Goal: Task Accomplishment & Management: Complete application form

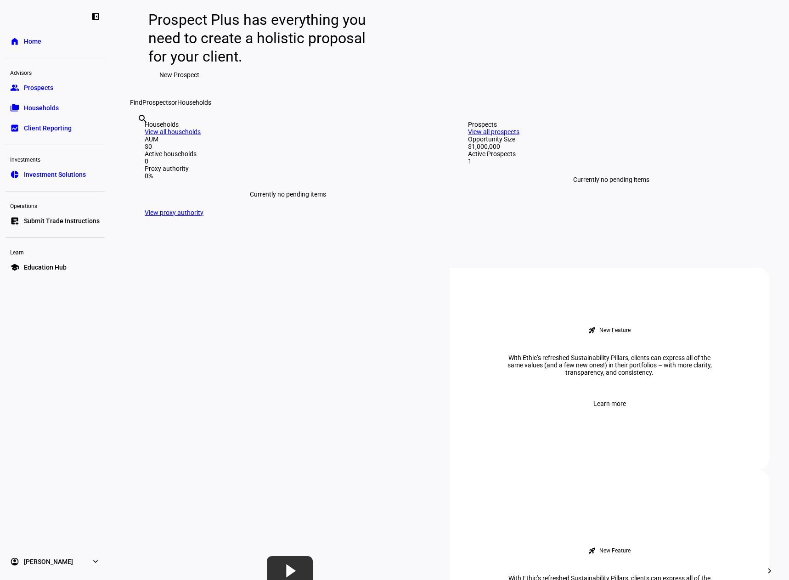
scroll to position [138, 0]
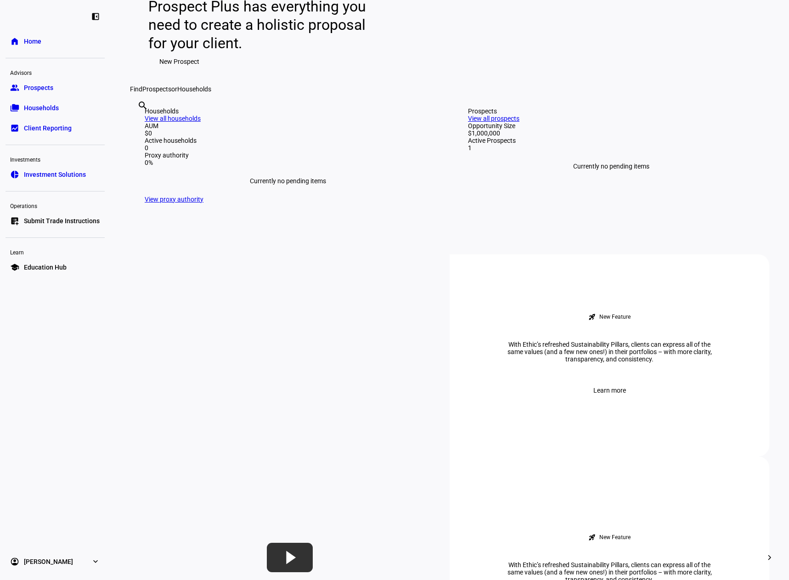
click at [519, 122] on link "View all prospects" at bounding box center [493, 118] width 51 height 7
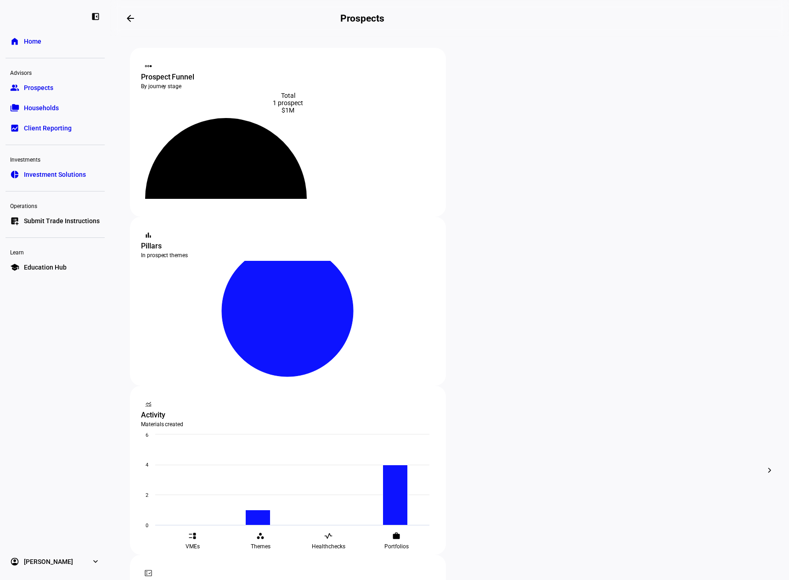
click at [512, 357] on span "Edit" at bounding box center [509, 360] width 11 height 7
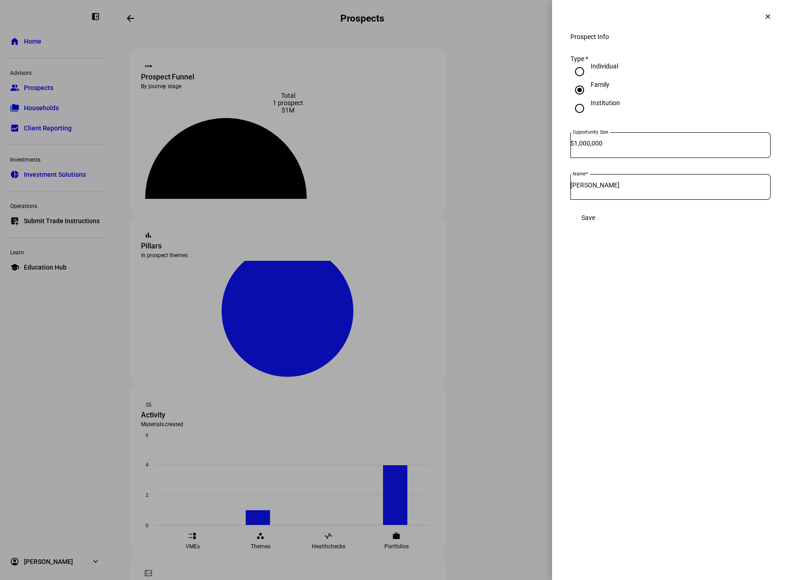
click at [583, 147] on input "1,000,000" at bounding box center [672, 143] width 196 height 7
type input "10,000,000"
click at [649, 324] on eth-side-overlay-container "Prospect Info clear Prospect Info Type * Individual Family Institution Opportun…" at bounding box center [670, 290] width 237 height 580
click at [595, 221] on span "Save" at bounding box center [588, 217] width 14 height 7
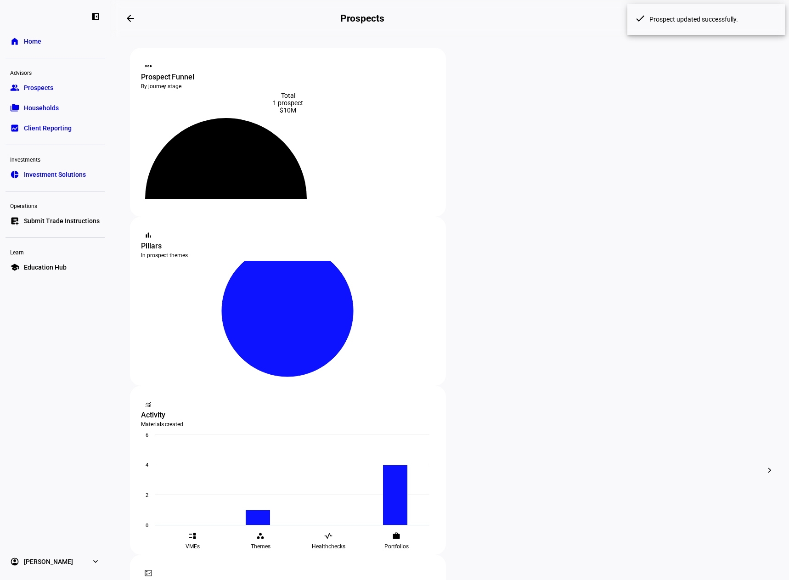
click at [467, 356] on div at bounding box center [394, 290] width 789 height 580
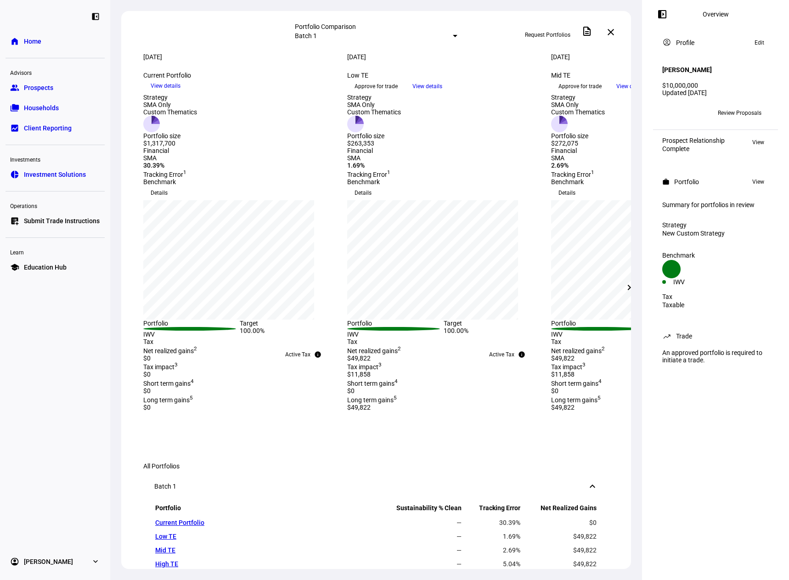
click at [755, 176] on span "View" at bounding box center [758, 181] width 12 height 11
click at [759, 42] on span "Edit" at bounding box center [759, 42] width 10 height 11
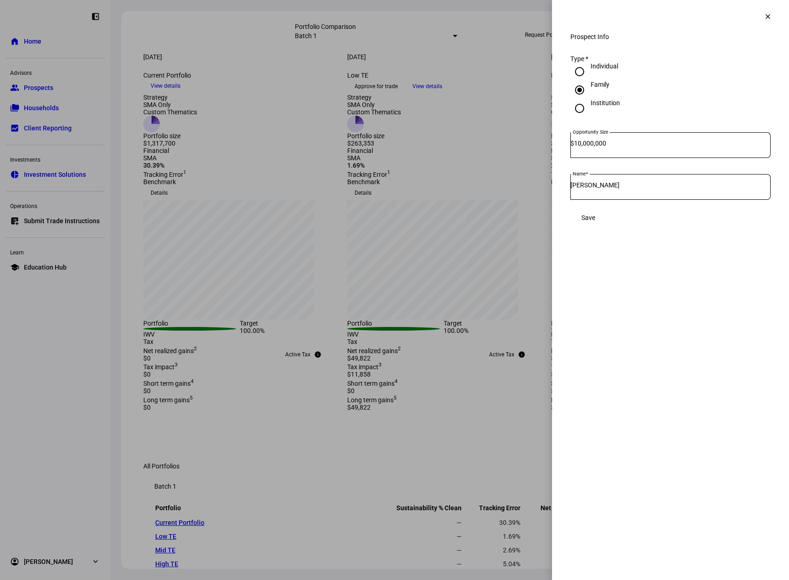
click at [766, 13] on mat-icon "clear" at bounding box center [767, 16] width 8 height 8
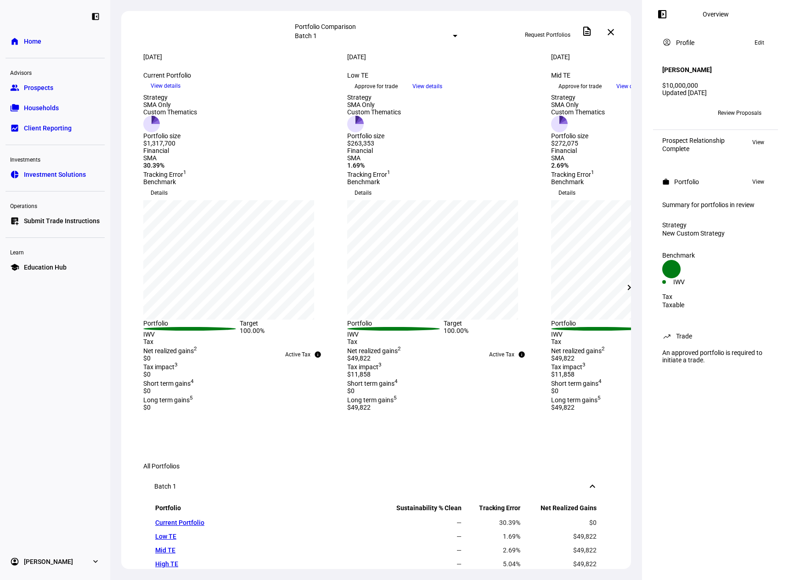
click at [550, 30] on span "Request Portfolios" at bounding box center [547, 35] width 45 height 15
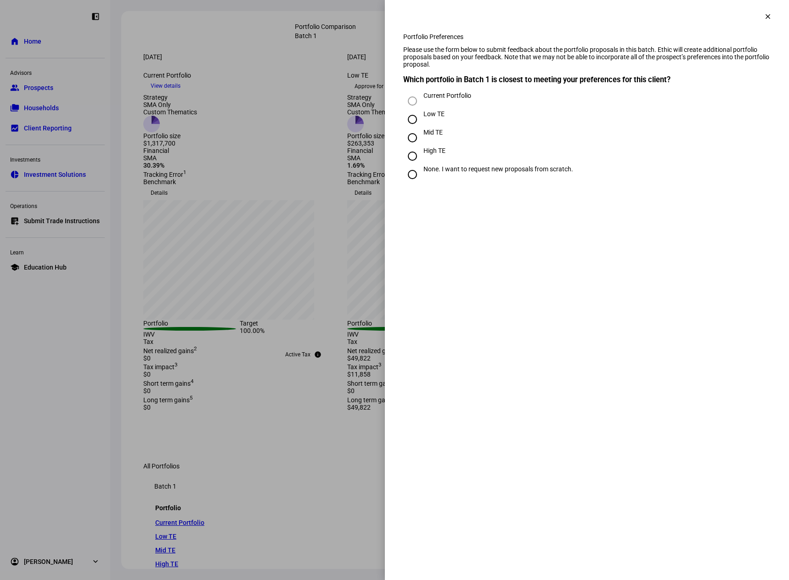
click at [411, 184] on input "None. I want to request new proposals from scratch." at bounding box center [412, 174] width 18 height 18
radio input "true"
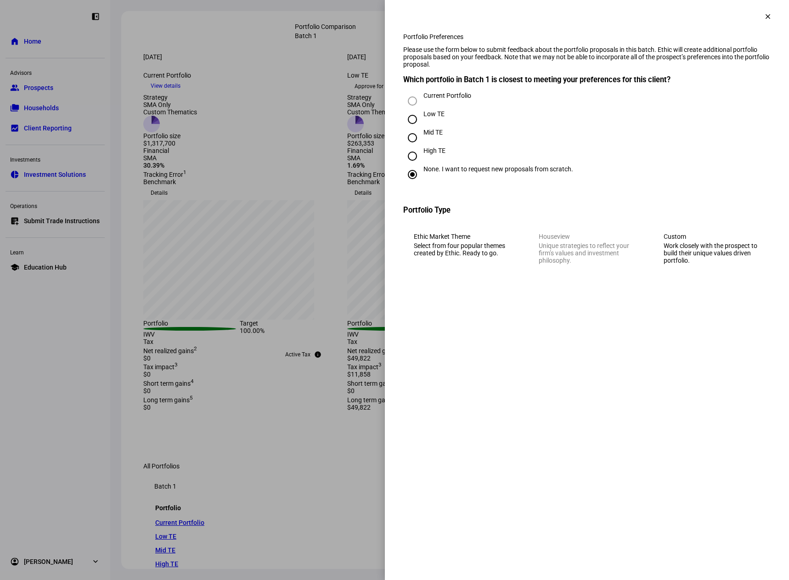
click at [710, 254] on div "Work closely with the prospect to build their unique values driven portfolio." at bounding box center [711, 253] width 96 height 22
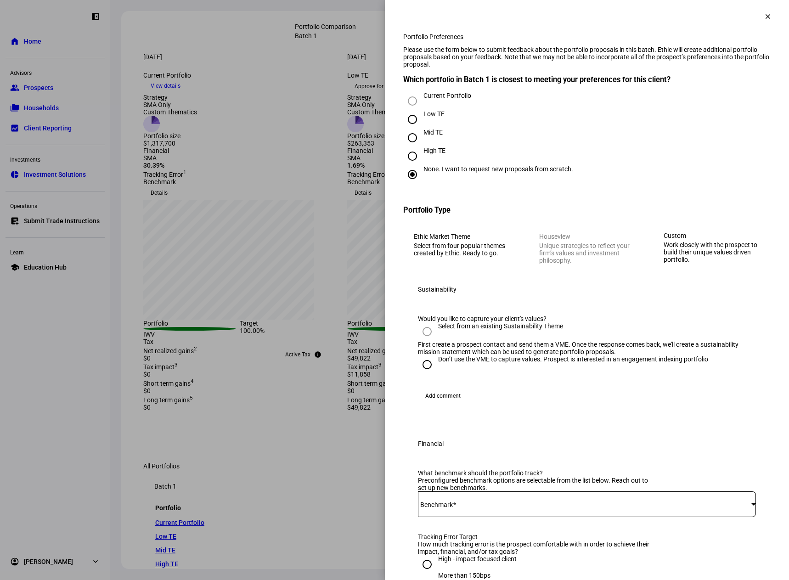
click at [423, 374] on input "Don’t use the VME to capture values. Prospect is interested in an engagement in…" at bounding box center [427, 364] width 18 height 18
radio input "true"
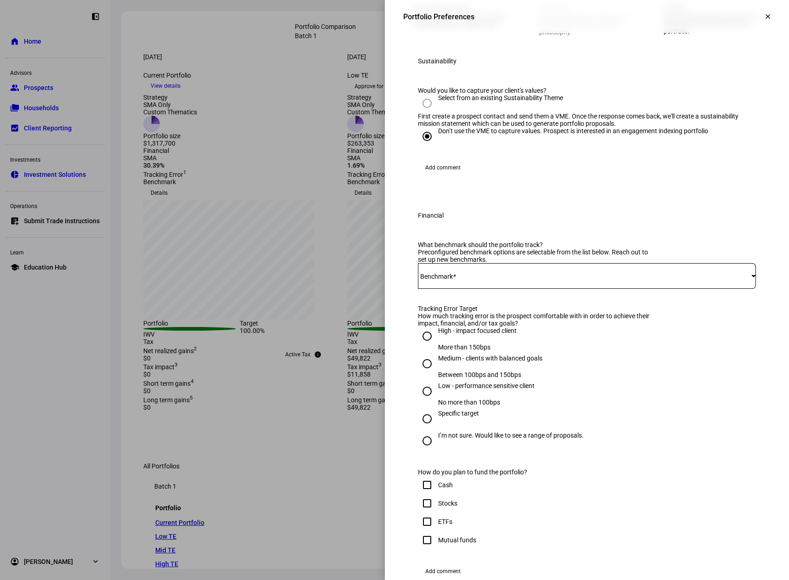
scroll to position [230, 0]
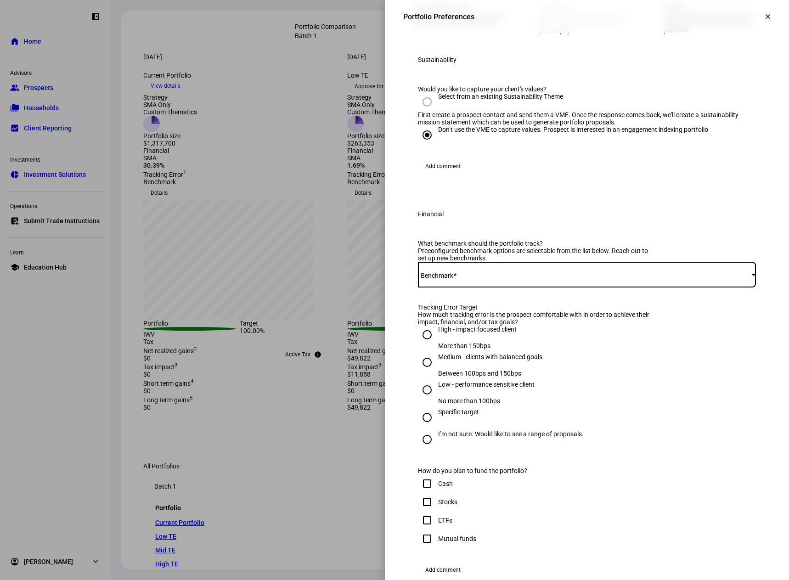
click at [471, 278] on span at bounding box center [584, 274] width 333 height 7
click at [481, 354] on div at bounding box center [394, 290] width 789 height 580
click at [481, 278] on span at bounding box center [584, 274] width 333 height 7
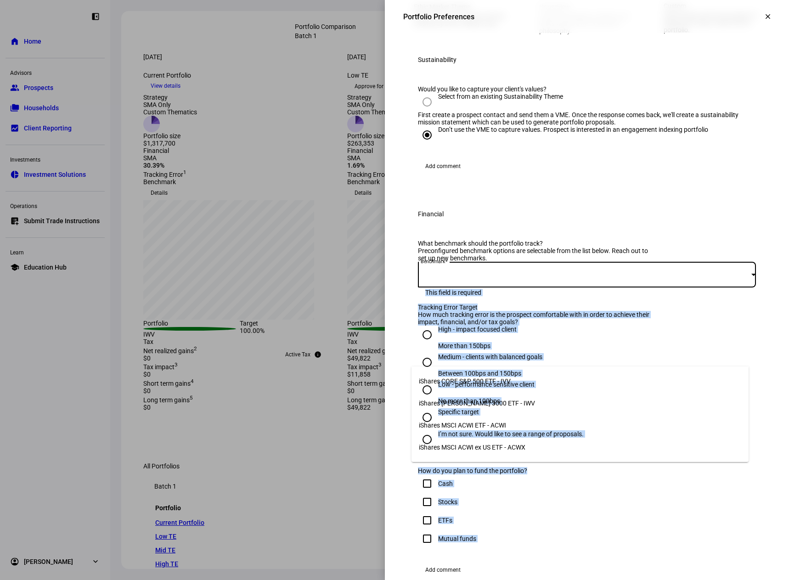
click at [481, 354] on div at bounding box center [394, 290] width 789 height 580
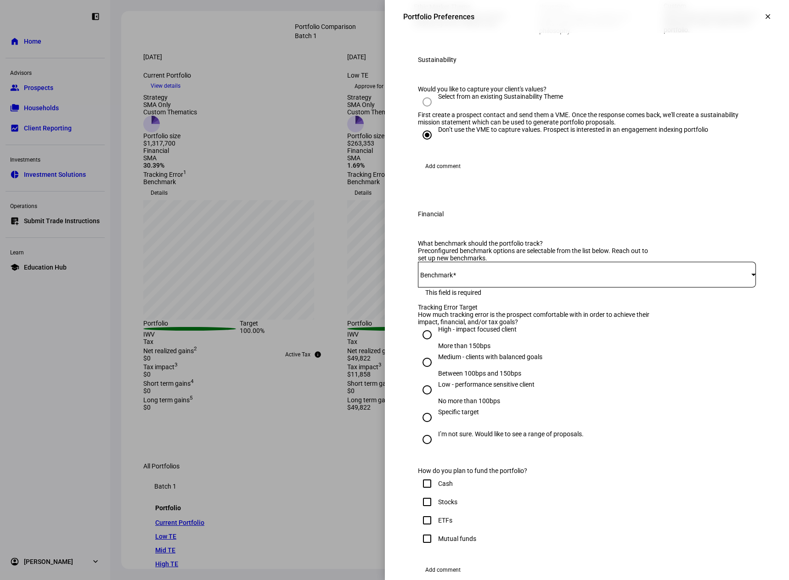
click at [534, 296] on div "What benchmark should the portfolio track? Preconfigured benchmark options are …" at bounding box center [587, 268] width 338 height 56
click at [483, 287] on div at bounding box center [587, 275] width 338 height 26
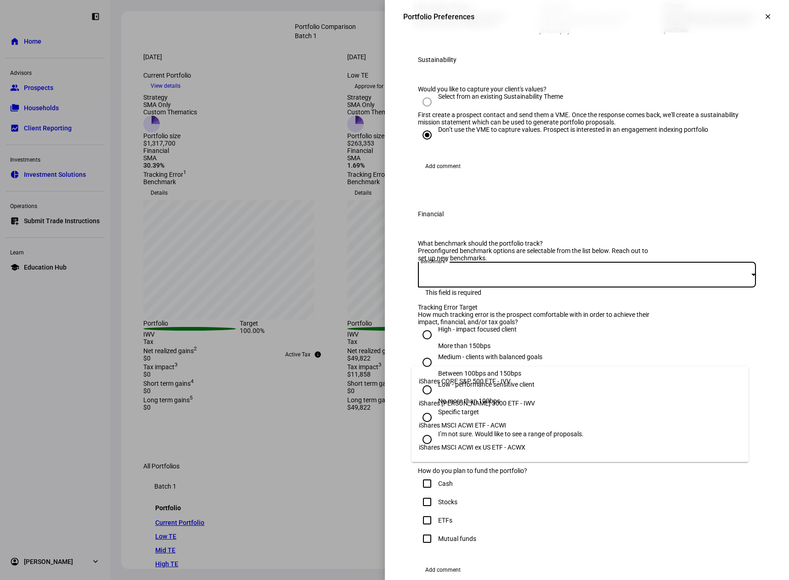
click at [655, 309] on div at bounding box center [394, 290] width 789 height 580
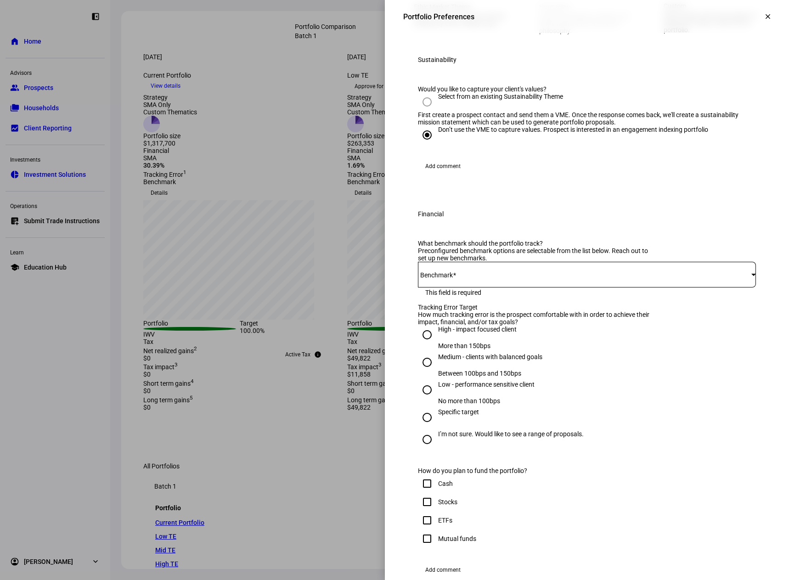
scroll to position [321, 0]
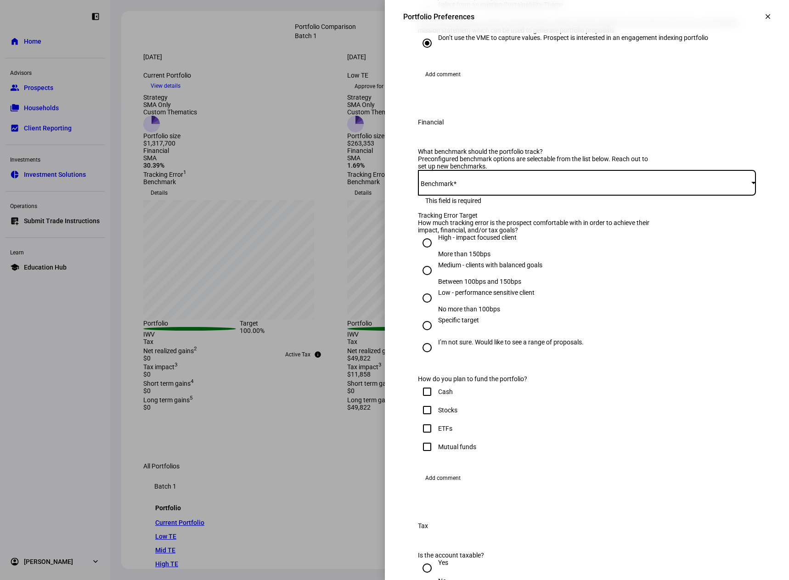
click at [469, 186] on span at bounding box center [584, 182] width 333 height 7
click at [496, 286] on span "iShares CORE S&P 500 ETF - IVV" at bounding box center [465, 289] width 92 height 7
click at [421, 357] on input "I’m not sure. Would like to see a range of proposals." at bounding box center [427, 347] width 18 height 18
radio input "true"
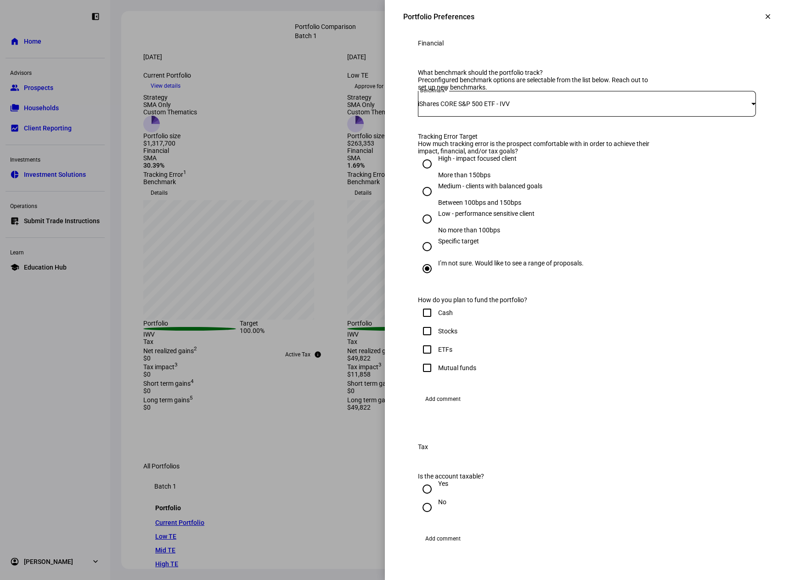
scroll to position [413, 0]
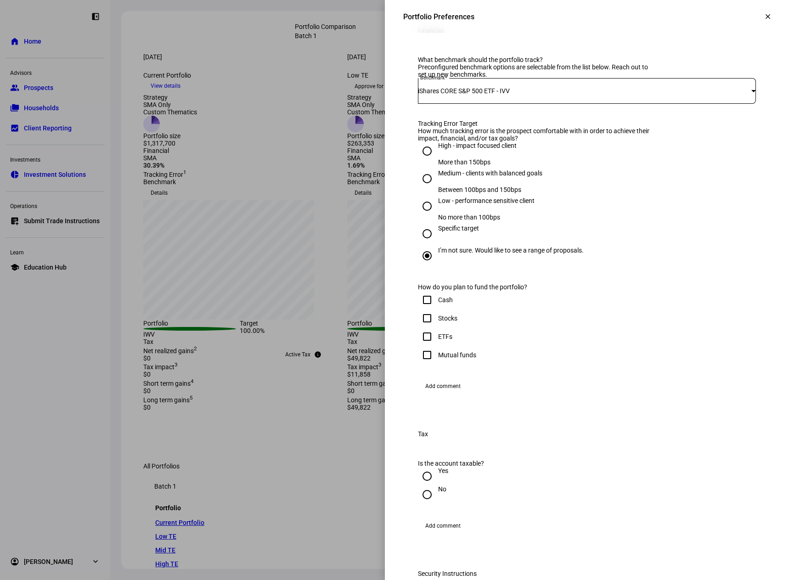
click at [421, 309] on input "Cash" at bounding box center [427, 300] width 18 height 18
checkbox input "true"
click at [421, 327] on input "Stocks" at bounding box center [427, 318] width 18 height 18
checkbox input "true"
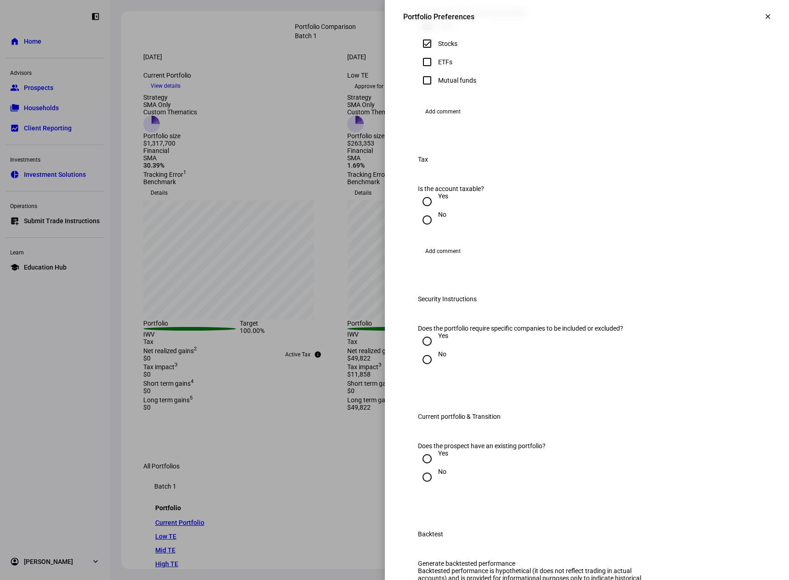
scroll to position [689, 0]
click at [418, 210] on input "Yes" at bounding box center [427, 200] width 18 height 18
radio input "true"
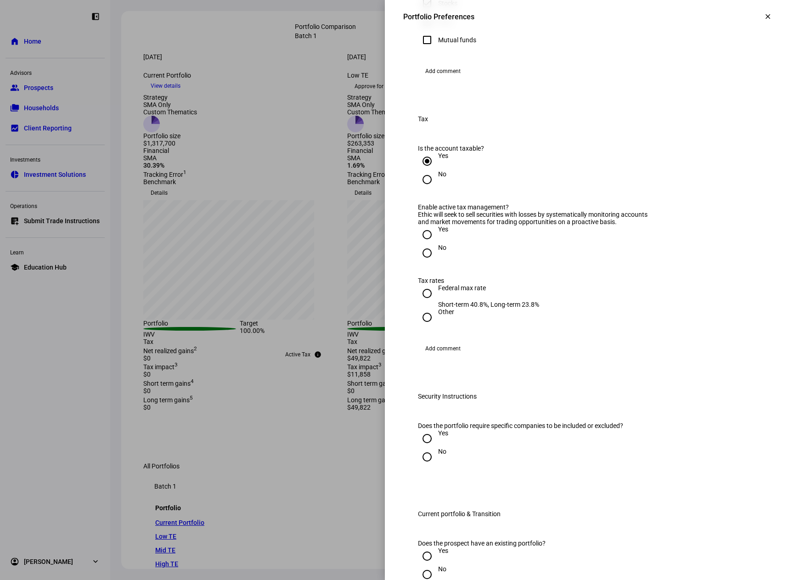
scroll to position [780, 0]
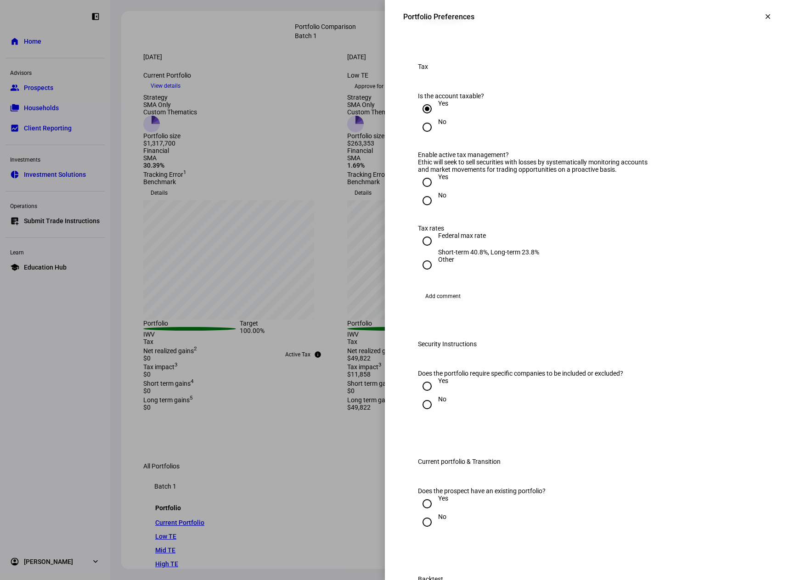
click at [420, 191] on input "Yes" at bounding box center [427, 182] width 18 height 18
radio input "true"
click at [420, 250] on input "Federal max rate Short-term 40.8%, Long-term 23.8%" at bounding box center [427, 241] width 18 height 18
radio input "true"
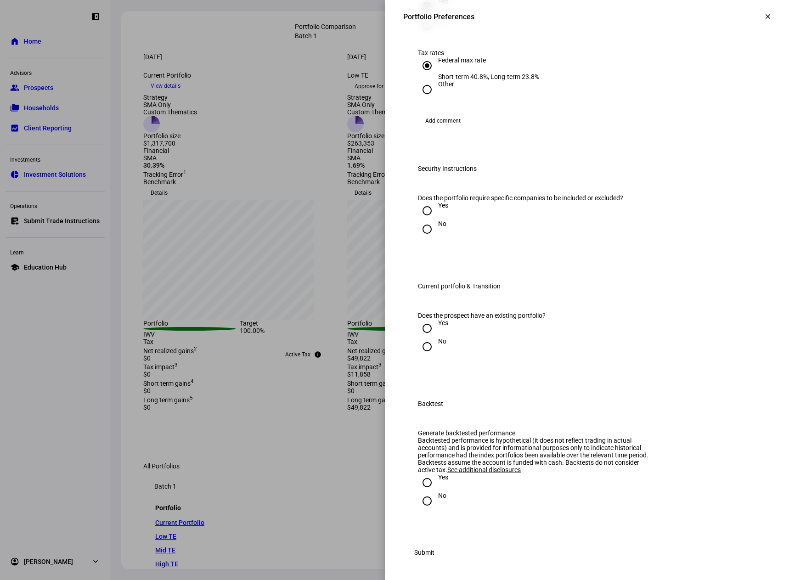
scroll to position [964, 0]
click at [422, 220] on input "Yes" at bounding box center [427, 211] width 18 height 18
radio input "true"
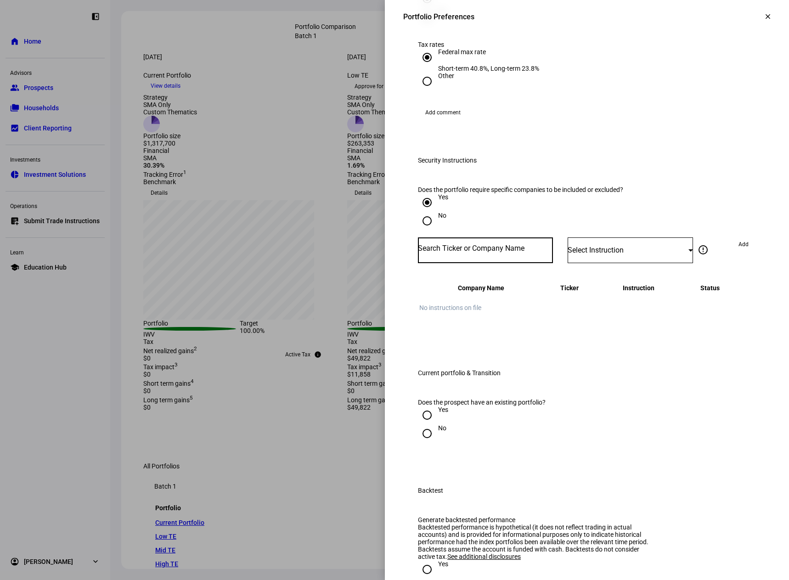
click at [487, 252] on input "Number" at bounding box center [485, 248] width 135 height 7
type input "SNOW"
click at [595, 212] on div "Yes" at bounding box center [587, 202] width 338 height 18
click at [606, 263] on div "Select Instruction" at bounding box center [629, 250] width 125 height 26
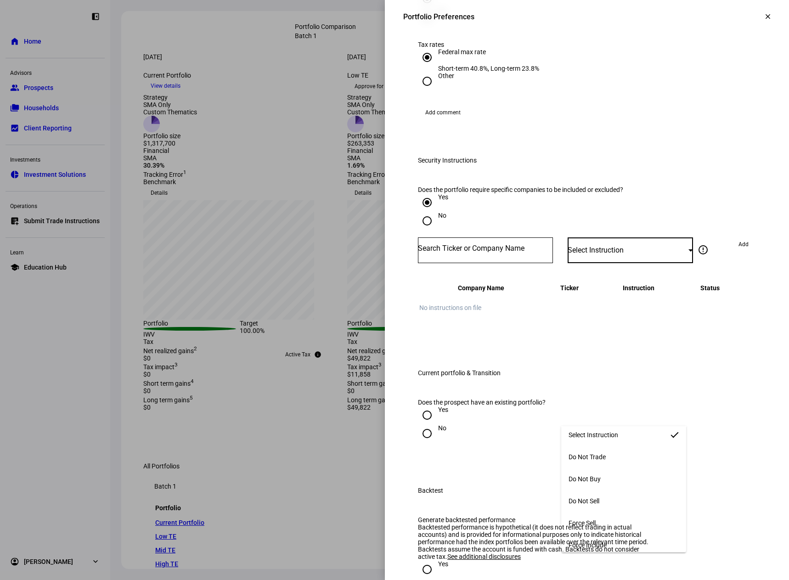
click at [628, 475] on mat-option "Do Not Buy" at bounding box center [623, 479] width 125 height 22
click at [498, 252] on input "Number" at bounding box center [485, 248] width 135 height 7
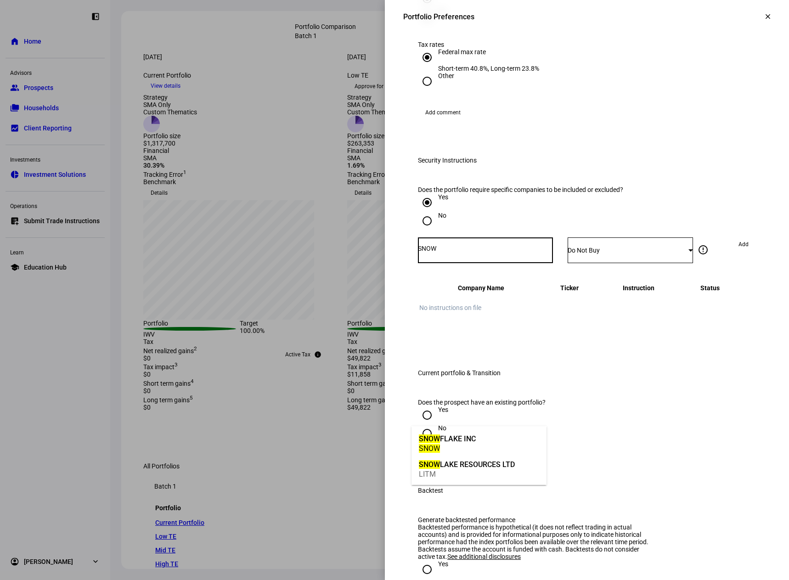
type input "SNOW"
click at [456, 440] on div "SNOW FLAKE INC" at bounding box center [447, 438] width 57 height 11
click at [732, 252] on button "Add" at bounding box center [743, 244] width 25 height 15
click at [478, 252] on input "Number" at bounding box center [485, 248] width 135 height 7
type input "DLB"
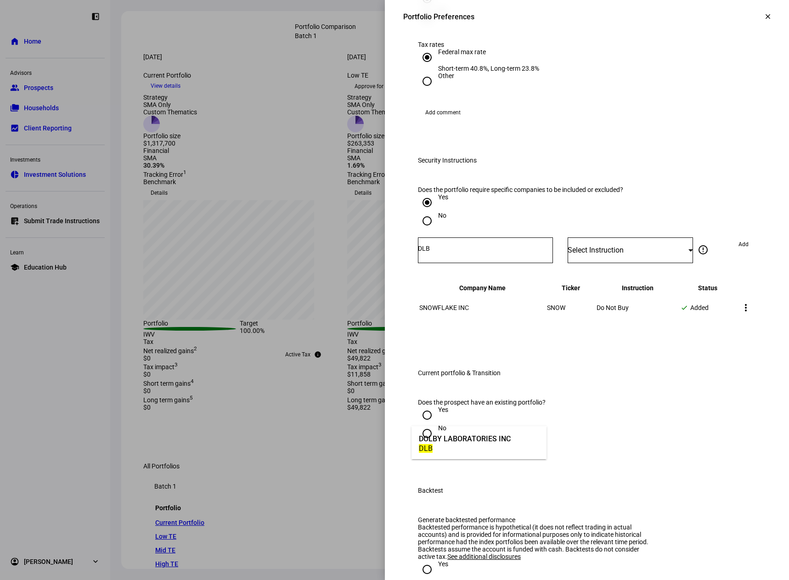
click at [438, 441] on div "DOLBY LABORATORIES INC" at bounding box center [465, 438] width 92 height 11
click at [605, 254] on span "Select Instruction" at bounding box center [595, 250] width 56 height 9
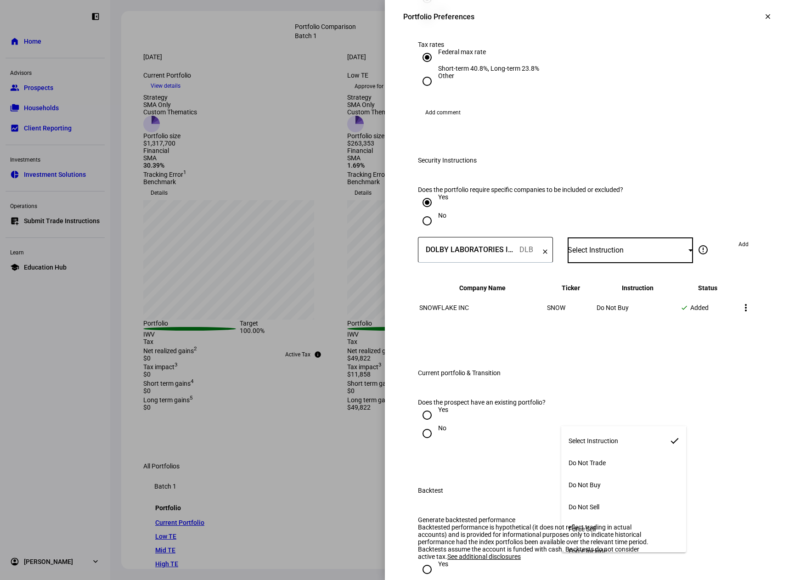
click at [569, 372] on div at bounding box center [394, 290] width 789 height 580
click at [635, 254] on div "Select Instruction" at bounding box center [627, 250] width 121 height 9
click at [618, 477] on mat-option "Do Not Buy" at bounding box center [623, 485] width 125 height 22
click at [738, 252] on span "Add" at bounding box center [743, 244] width 10 height 15
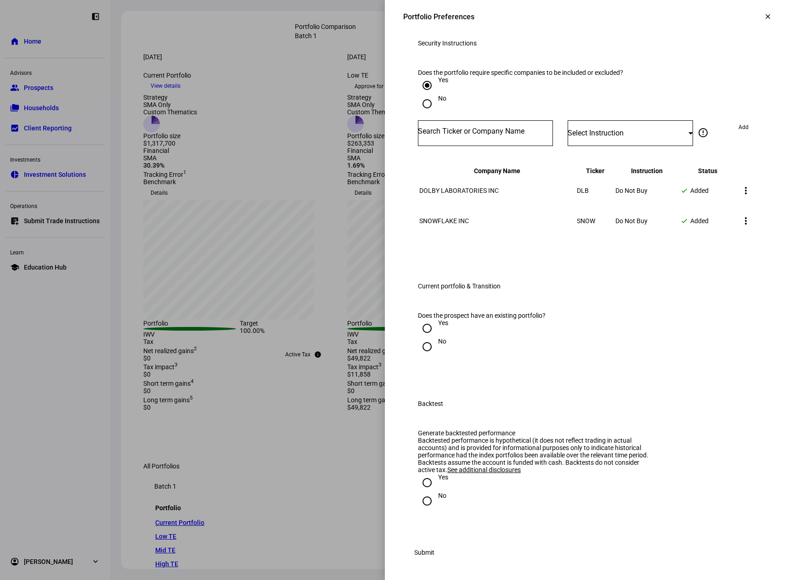
scroll to position [1102, 0]
click at [420, 337] on input "Yes" at bounding box center [427, 328] width 18 height 18
radio input "true"
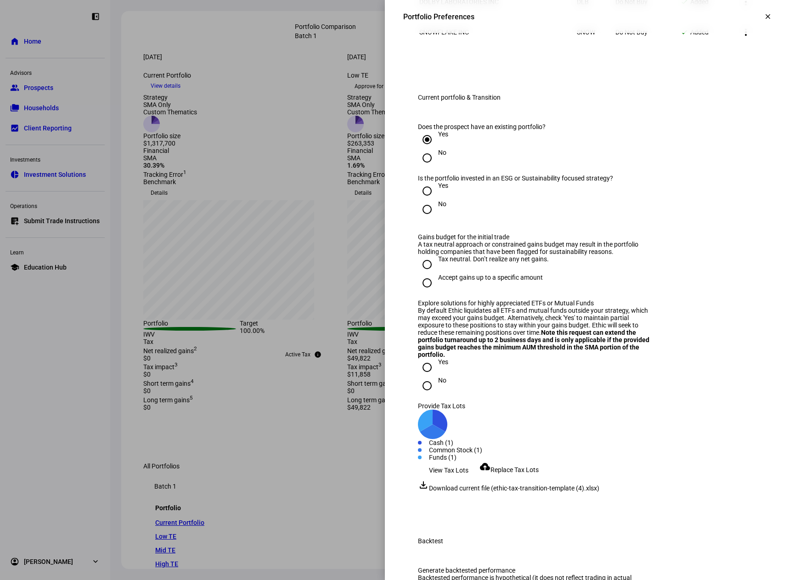
scroll to position [1285, 0]
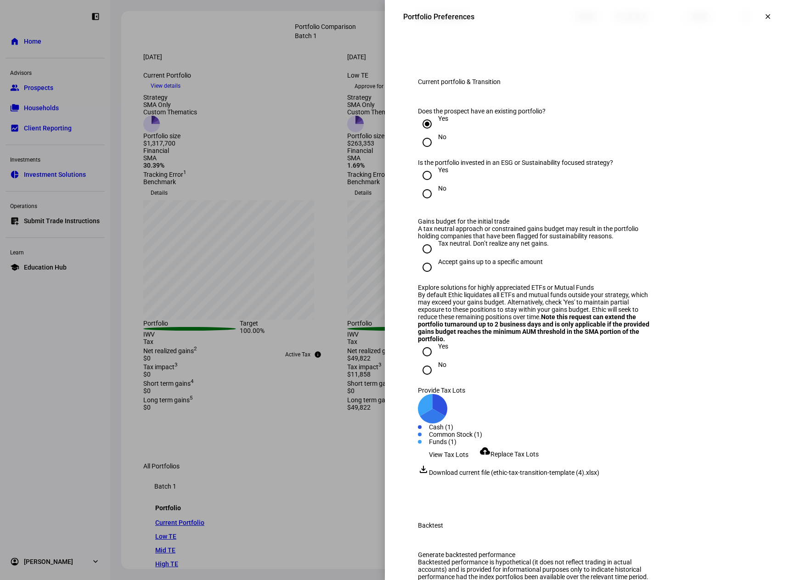
click at [420, 203] on input "No" at bounding box center [427, 194] width 18 height 18
radio input "true"
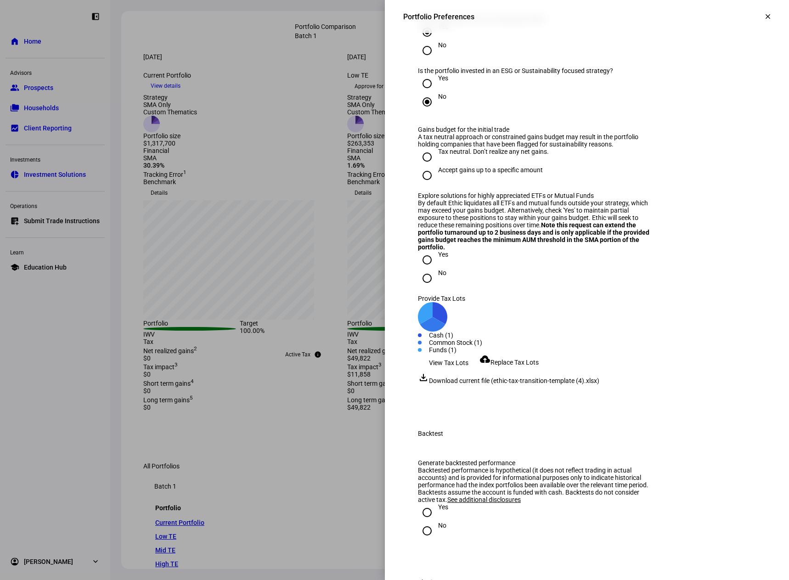
click at [421, 185] on input "Accept gains up to a specific amount" at bounding box center [427, 175] width 18 height 18
radio input "true"
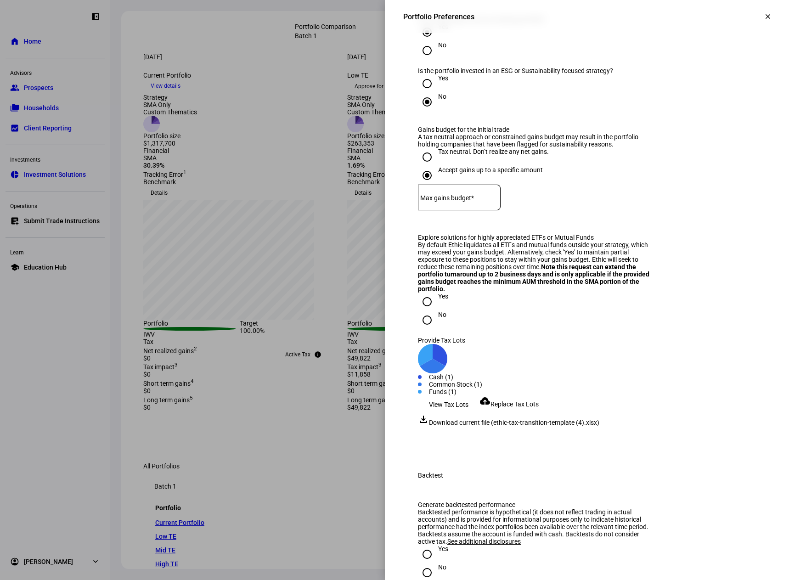
click at [456, 202] on mat-label "Max gains budget*" at bounding box center [447, 197] width 54 height 7
click at [422, 166] on input "Tax neutral. Don’t realize any net gains." at bounding box center [427, 157] width 18 height 18
radio input "true"
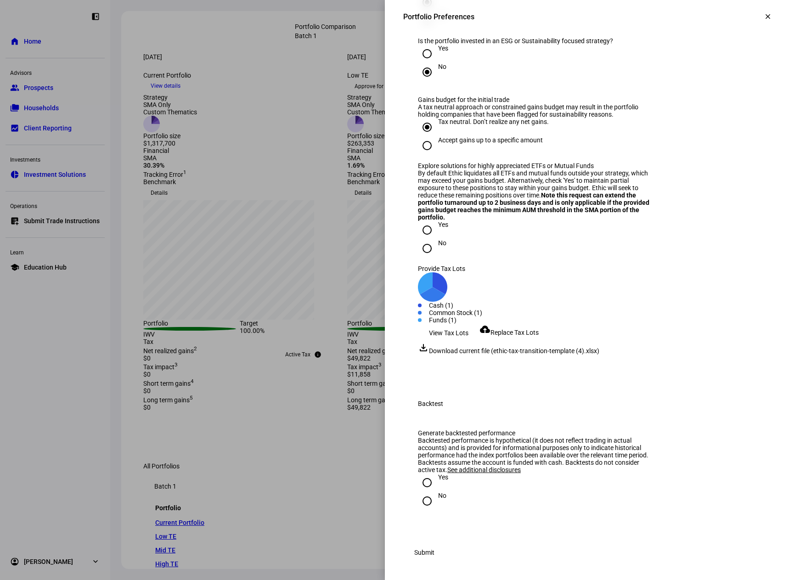
scroll to position [1607, 0]
click at [447, 342] on span "View Tax Lots" at bounding box center [448, 333] width 39 height 18
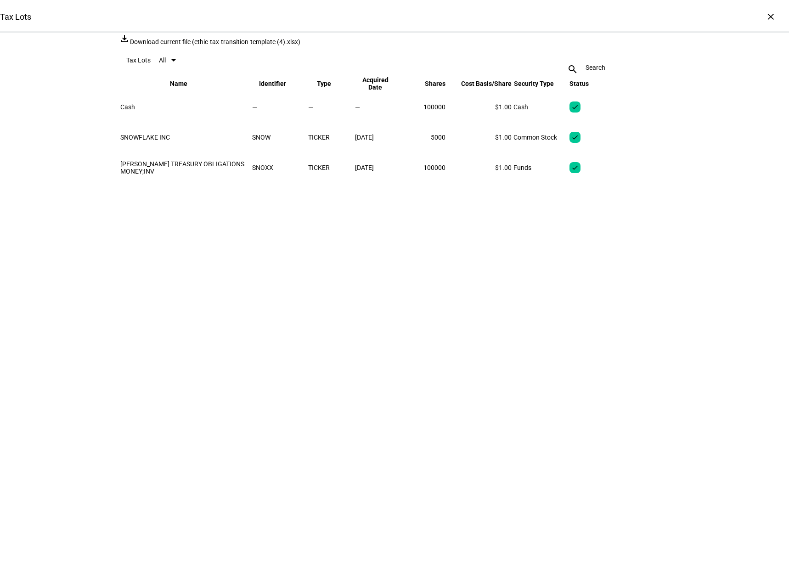
drag, startPoint x: 426, startPoint y: 170, endPoint x: 465, endPoint y: 173, distance: 38.7
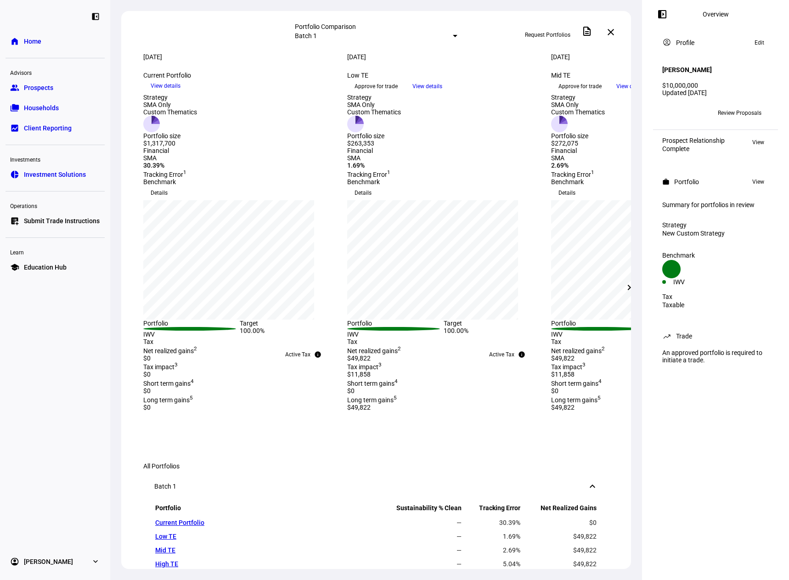
click at [612, 31] on mat-icon "close" at bounding box center [610, 32] width 11 height 11
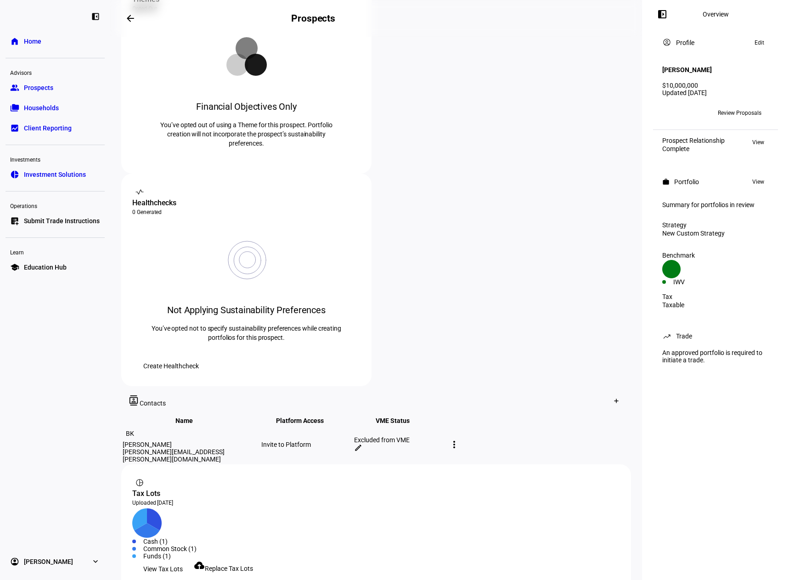
scroll to position [212, 0]
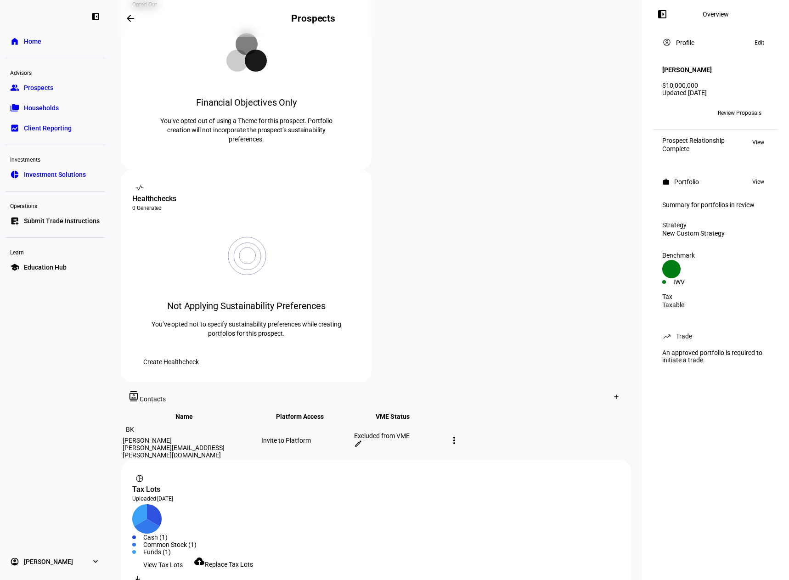
click at [242, 561] on span "Replace Tax Lots" at bounding box center [229, 564] width 48 height 7
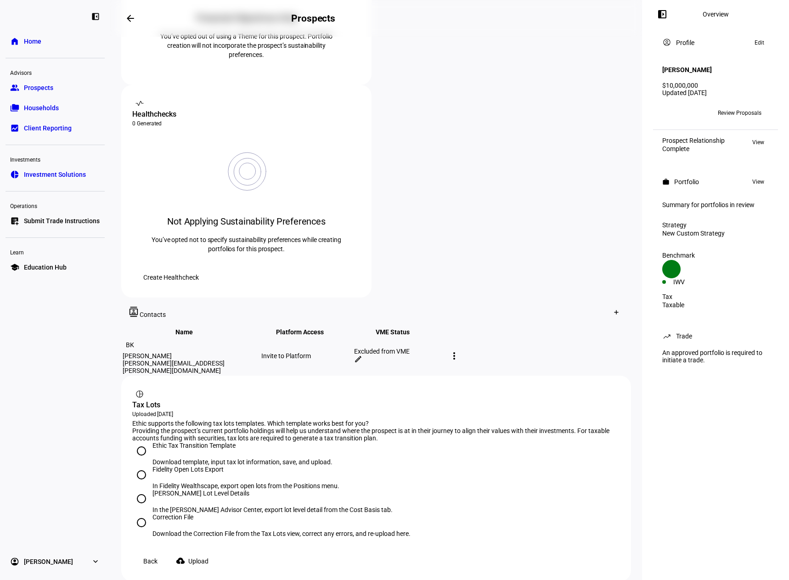
scroll to position [304, 0]
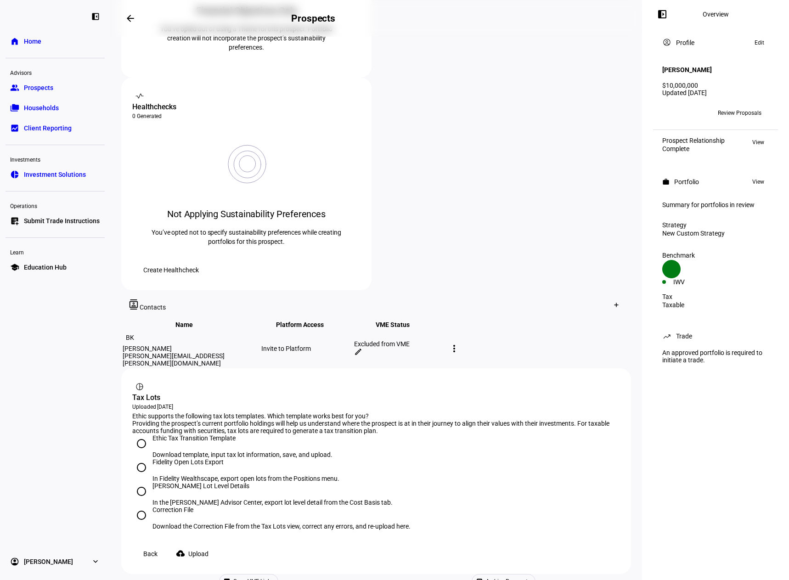
click at [141, 506] on input "Correction File Download the Correction File from the Tax Lots view, correct an…" at bounding box center [141, 515] width 18 height 18
radio input "true"
click at [208, 544] on span "Upload" at bounding box center [198, 553] width 20 height 18
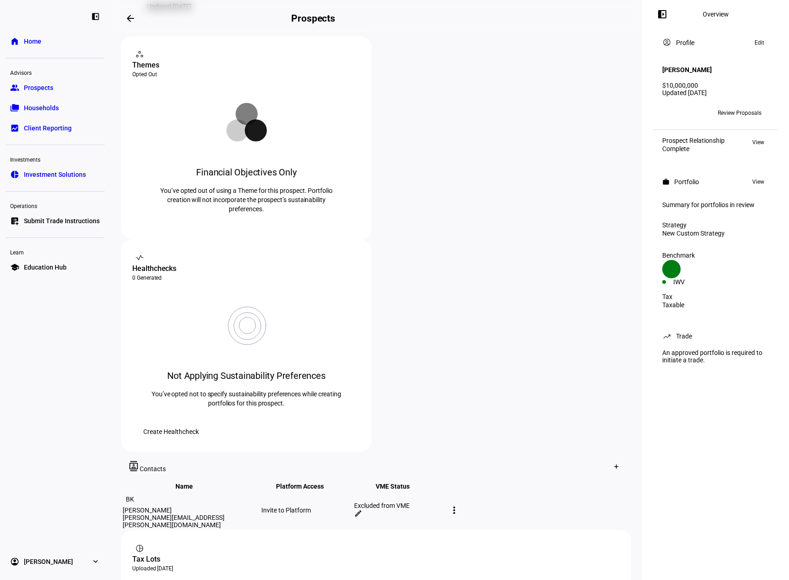
scroll to position [184, 0]
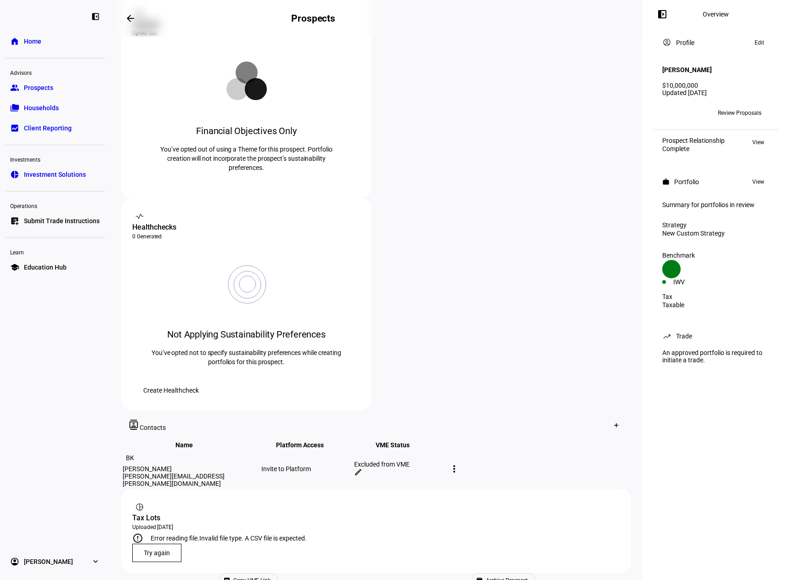
click at [165, 549] on span "Try again" at bounding box center [157, 552] width 26 height 7
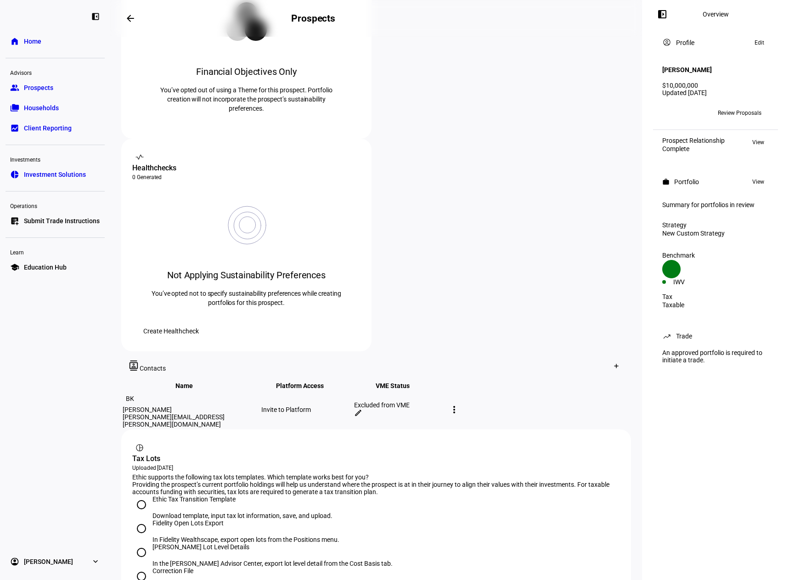
scroll to position [310, 0]
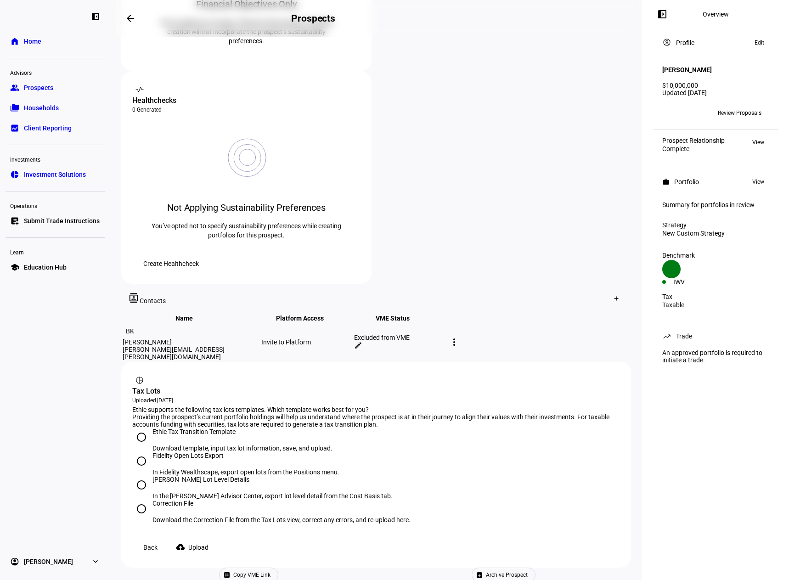
click at [185, 542] on mat-icon "cloud_upload" at bounding box center [180, 546] width 9 height 9
click at [199, 428] on div "Ethic Tax Transition Template" at bounding box center [242, 431] width 180 height 7
click at [151, 428] on input "Ethic Tax Transition Template Download template, input tax lot information, sav…" at bounding box center [141, 437] width 18 height 18
radio input "true"
click at [208, 538] on span "Upload" at bounding box center [198, 547] width 20 height 18
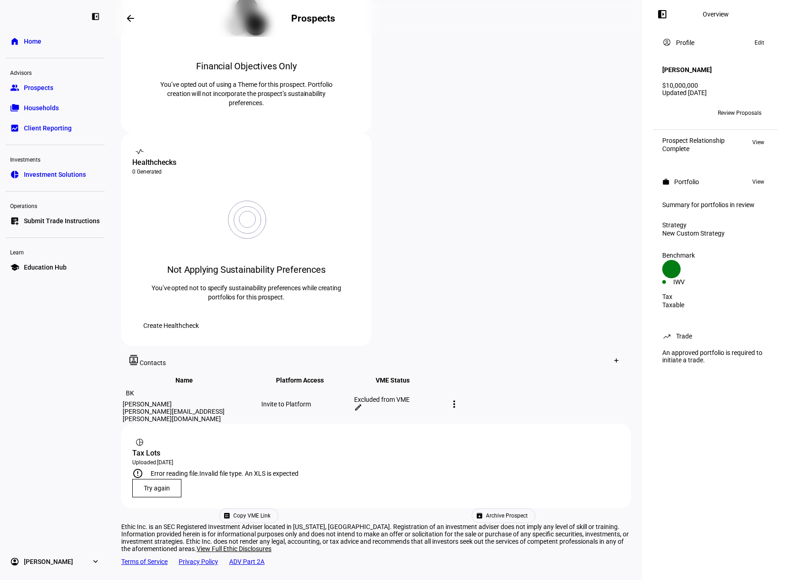
scroll to position [184, 0]
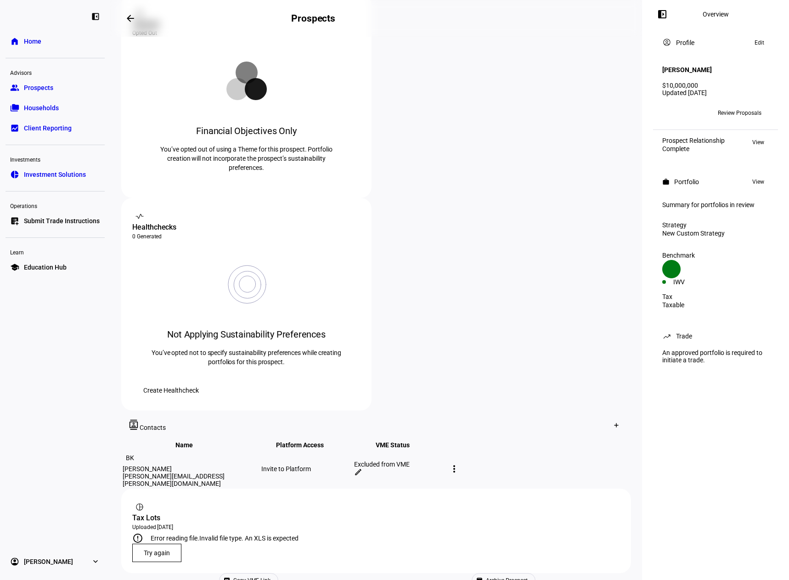
click at [163, 549] on span "Try again" at bounding box center [157, 552] width 26 height 7
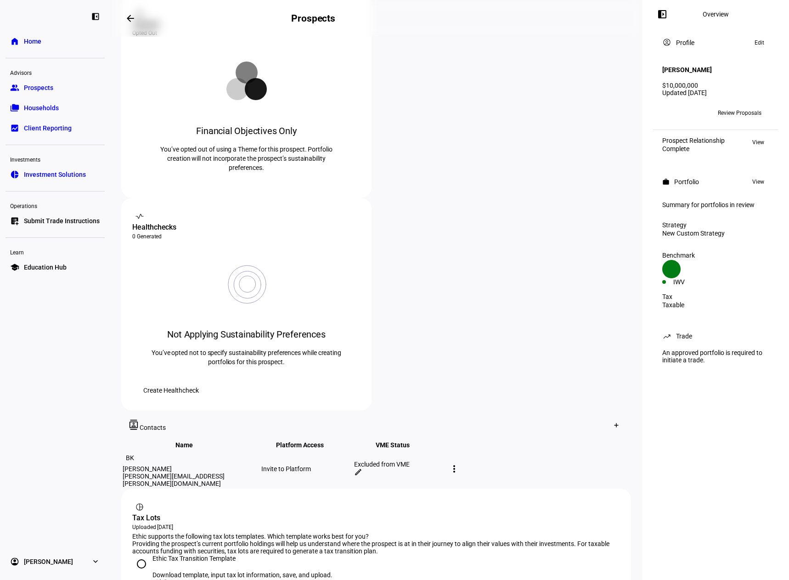
scroll to position [275, 0]
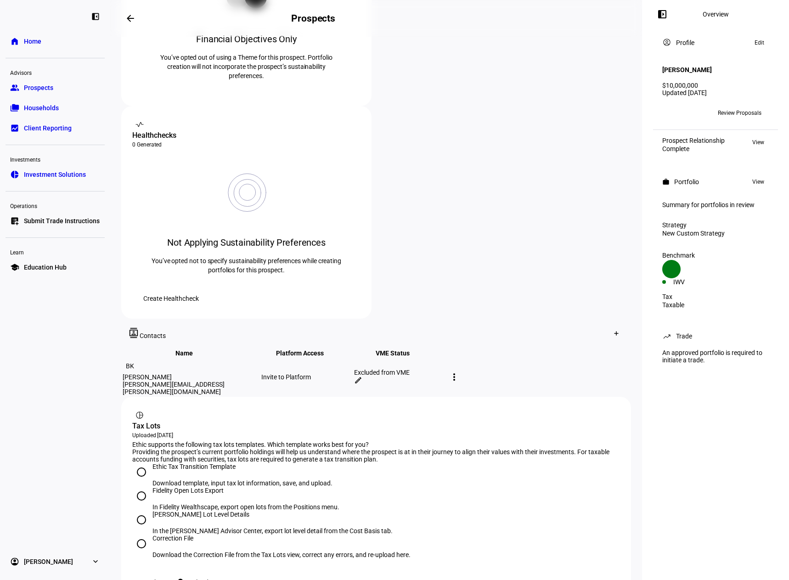
click at [174, 534] on div "Correction File" at bounding box center [281, 537] width 258 height 7
click at [151, 534] on input "Correction File Download the Correction File from the Tax Lots view, correct an…" at bounding box center [141, 543] width 18 height 18
radio input "true"
click at [208, 573] on span "Upload" at bounding box center [198, 582] width 20 height 18
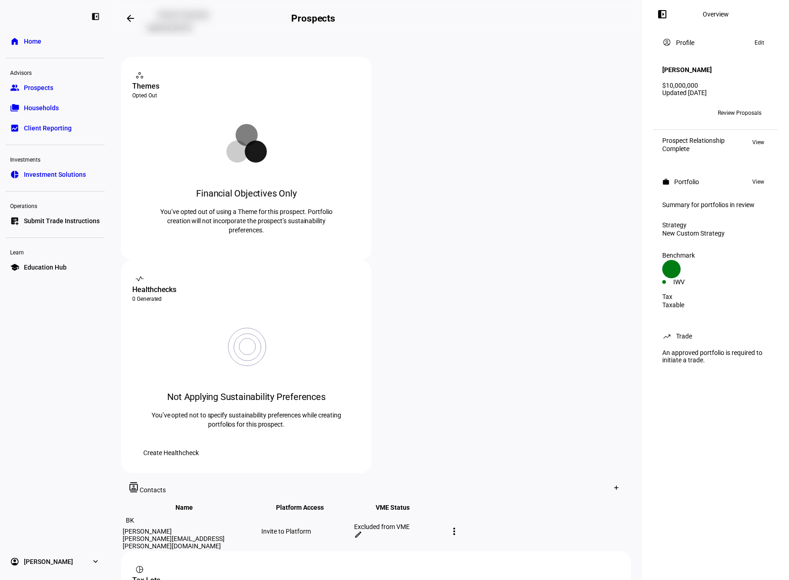
scroll to position [184, 0]
